Goal: Information Seeking & Learning: Compare options

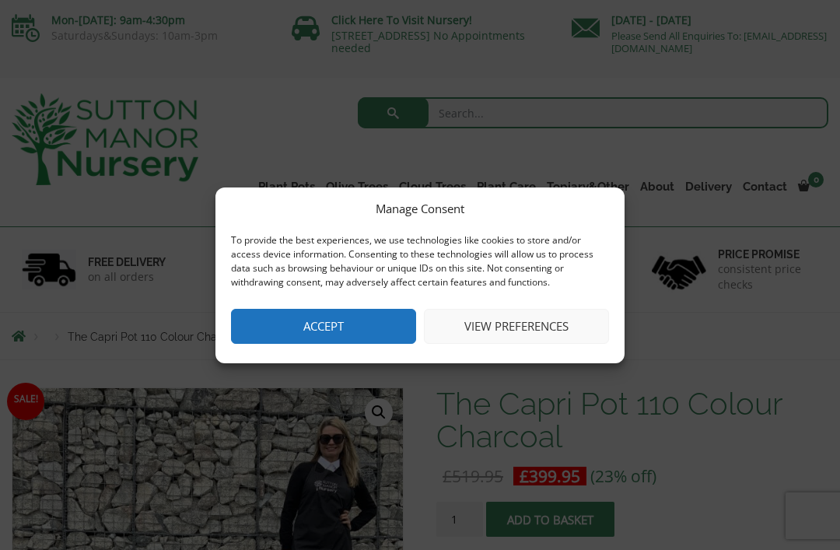
click at [352, 327] on button "Accept" at bounding box center [323, 326] width 185 height 35
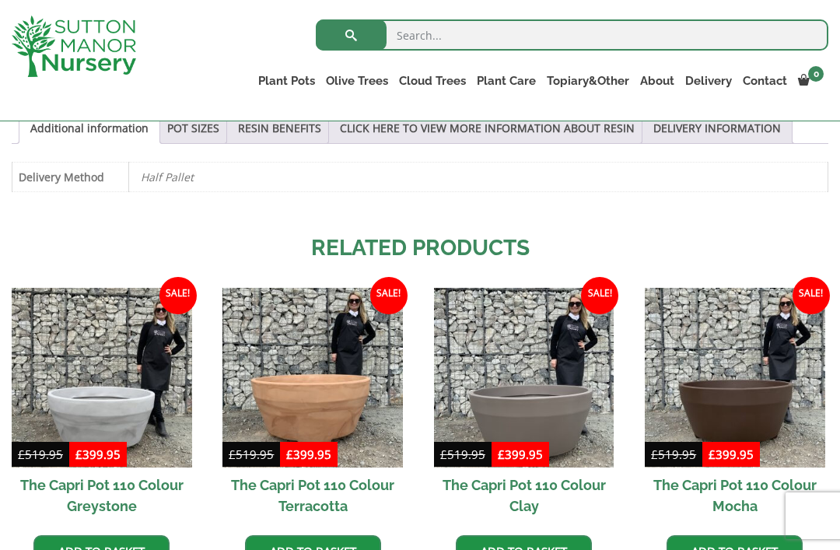
scroll to position [863, 0]
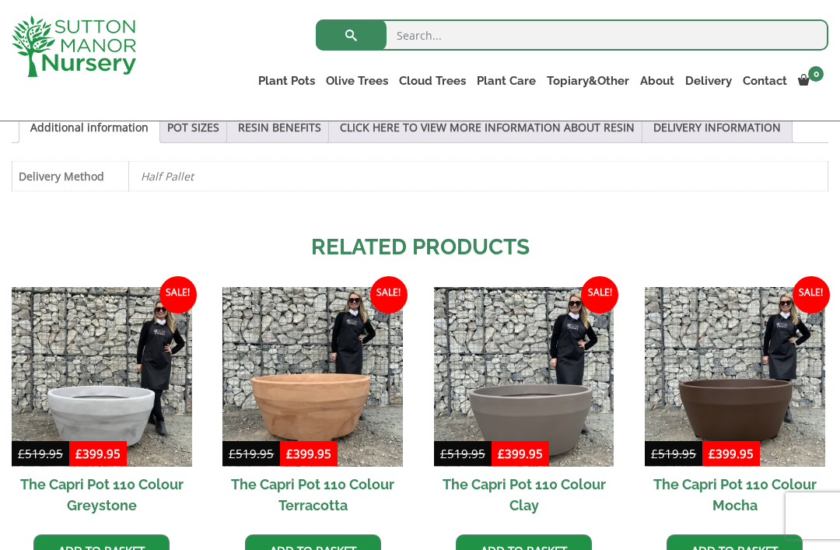
click at [773, 381] on img at bounding box center [735, 377] width 181 height 181
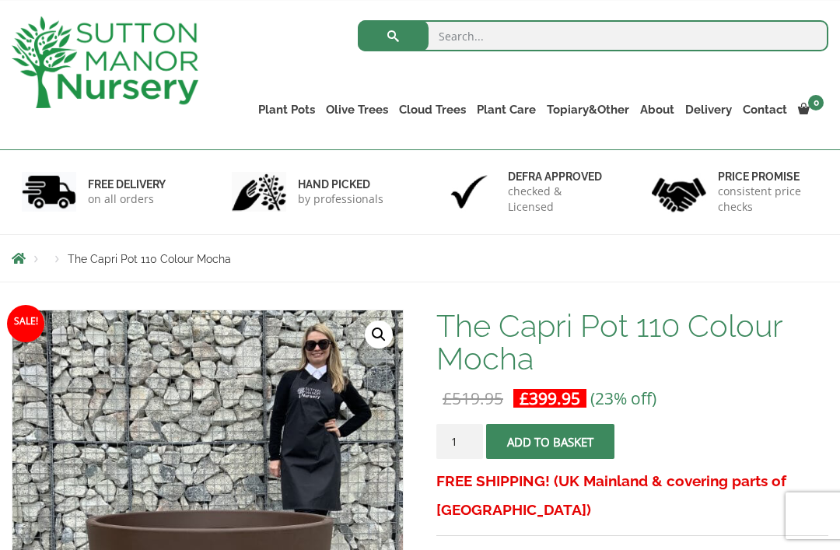
scroll to position [75, 0]
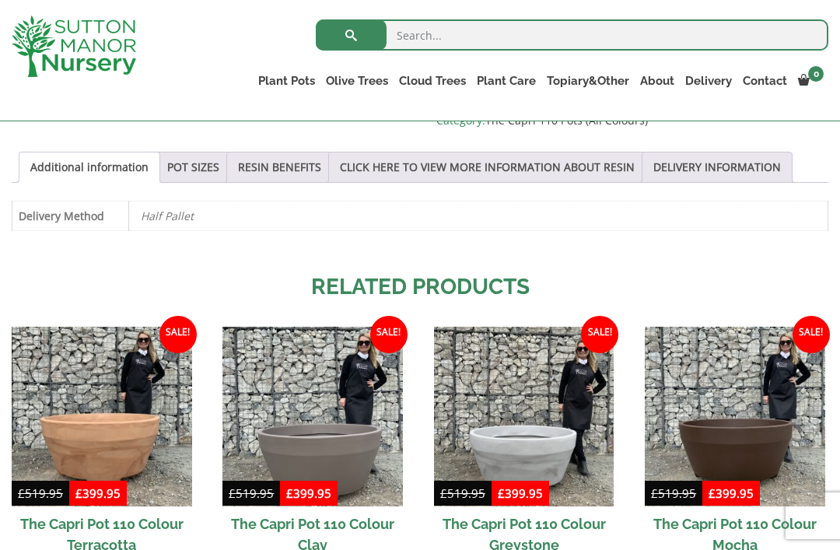
scroll to position [757, 0]
